Goal: Check status: Check status

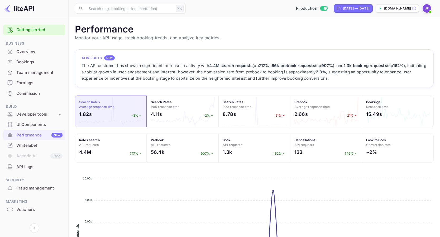
scroll to position [136, 359]
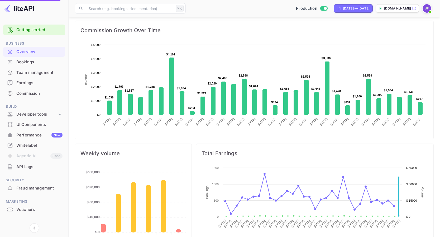
scroll to position [99, 0]
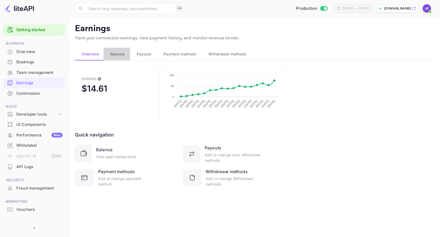
click at [121, 55] on span "Balance" at bounding box center [117, 54] width 15 height 6
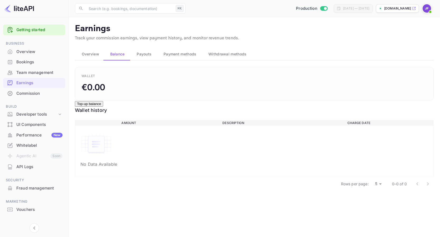
click at [144, 57] on span "Payouts" at bounding box center [144, 54] width 15 height 6
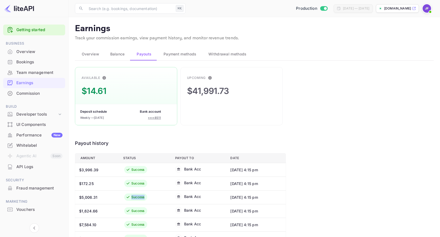
drag, startPoint x: 76, startPoint y: 157, endPoint x: 194, endPoint y: 192, distance: 123.0
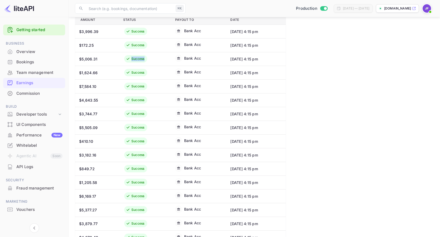
scroll to position [166, 0]
click at [261, 223] on div "[DATE] 4:15 pm" at bounding box center [255, 224] width 50 height 6
copy tr "Bank Acc [DATE] 4:15 pm"
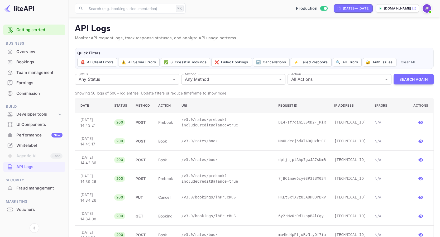
scroll to position [52, 0]
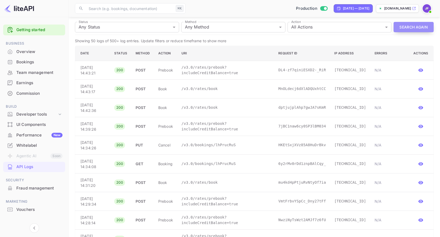
click at [409, 29] on button "Search Again" at bounding box center [414, 27] width 40 height 10
